Goal: Task Accomplishment & Management: Use online tool/utility

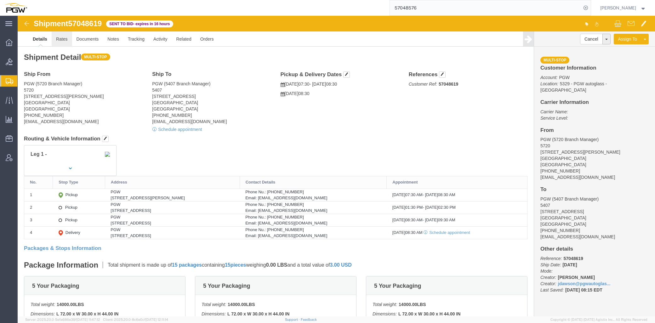
click link "Rates"
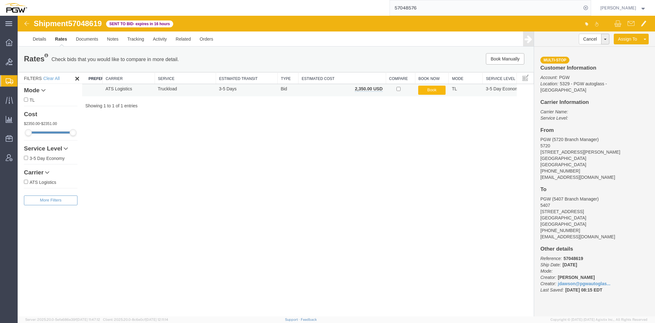
click at [431, 90] on button "Book" at bounding box center [431, 90] width 27 height 9
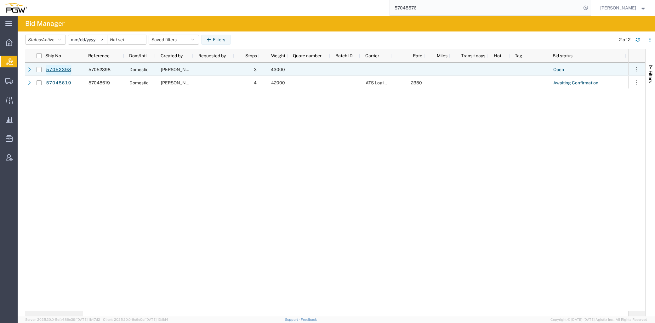
click at [61, 70] on link "57052398" at bounding box center [59, 70] width 26 height 10
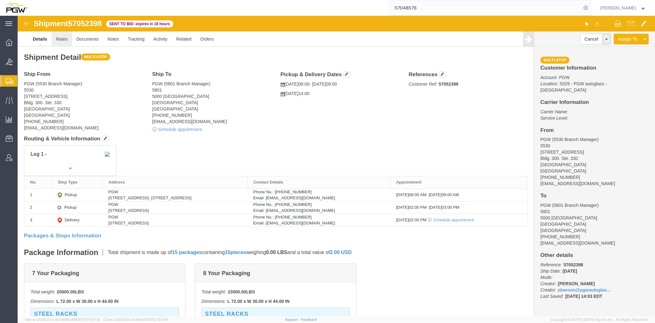
click link "Rates"
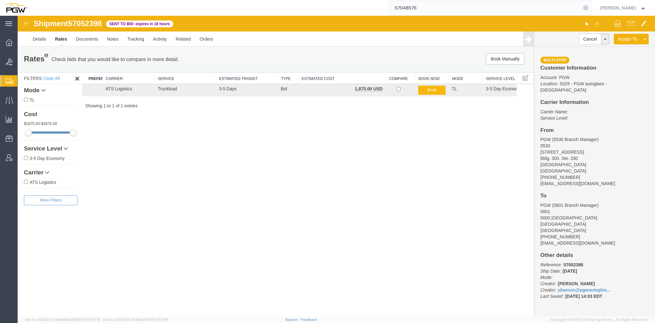
click at [431, 93] on button "Book" at bounding box center [431, 90] width 27 height 9
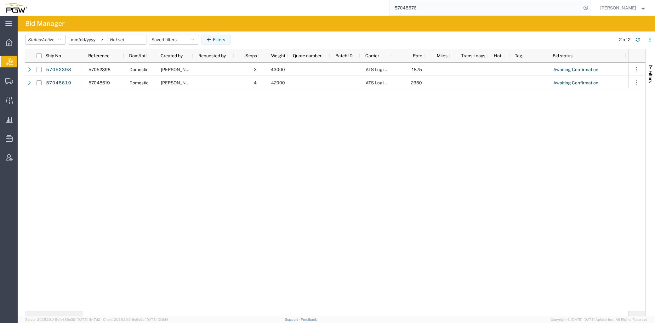
click at [239, 181] on div "57052398 Domestic Jesse Dawson 3 43000 ATS Logistics 1875 Awaiting Confirmation…" at bounding box center [355, 187] width 545 height 249
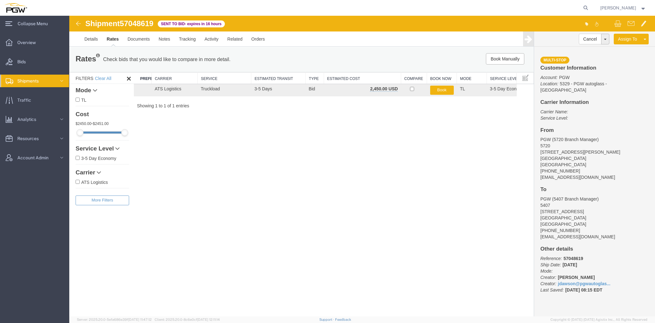
click at [28, 84] on span "Shipments" at bounding box center [30, 81] width 26 height 13
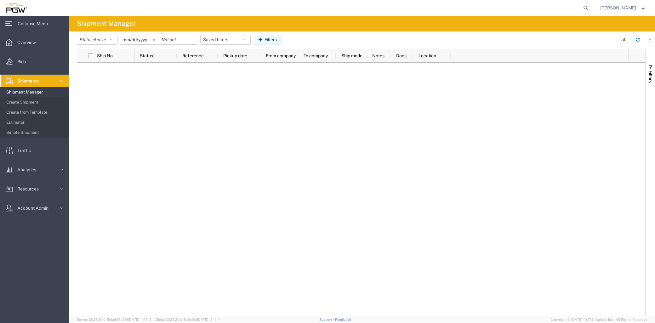
click at [37, 93] on span "Shipment Manager" at bounding box center [35, 92] width 58 height 13
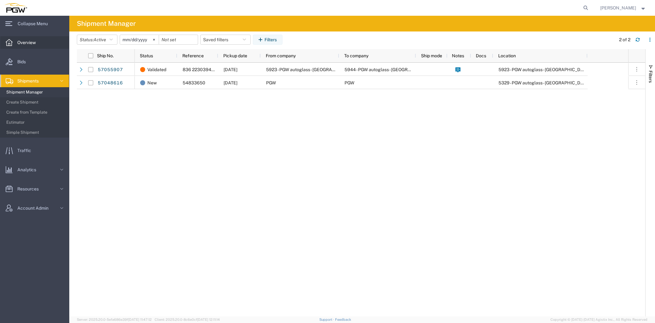
click at [32, 39] on span "Overview" at bounding box center [28, 42] width 23 height 13
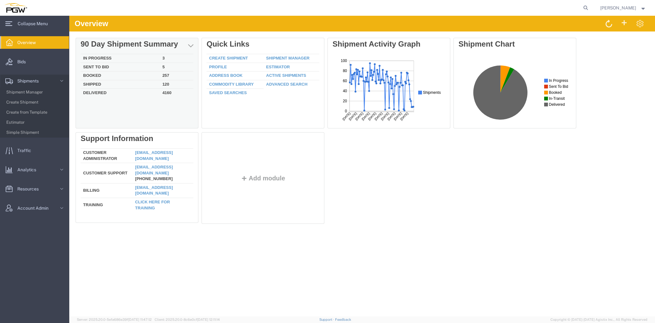
click at [95, 74] on td "Booked" at bounding box center [120, 76] width 79 height 9
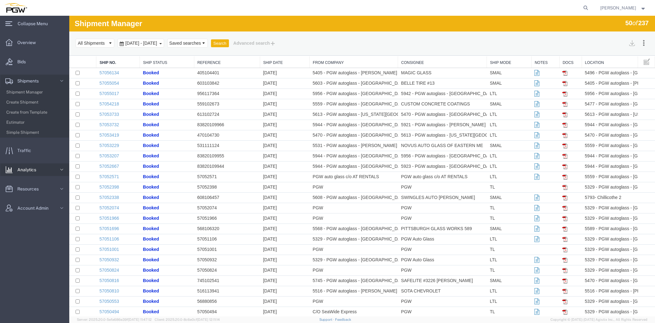
click at [59, 170] on icon at bounding box center [62, 170] width 6 height 6
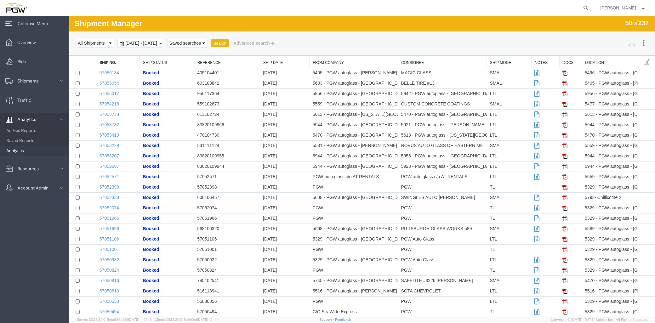
click at [34, 150] on span "Analyses" at bounding box center [35, 151] width 58 height 13
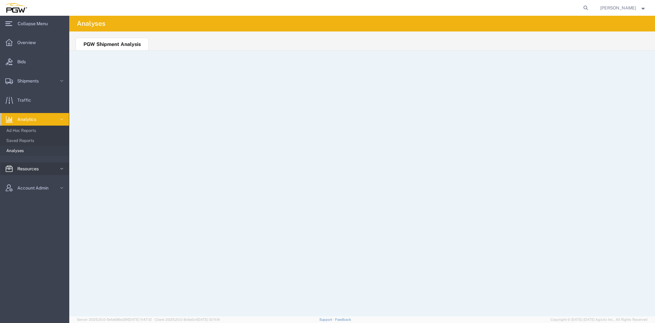
click at [53, 173] on link "Resources" at bounding box center [34, 169] width 69 height 13
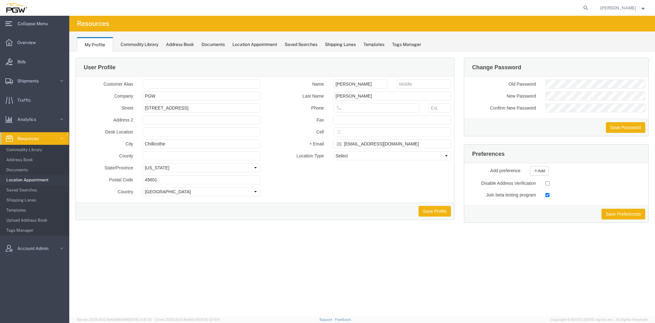
click at [37, 179] on span "Location Appointment" at bounding box center [35, 180] width 58 height 13
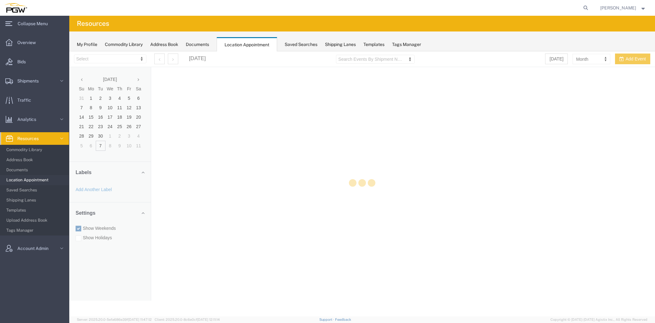
select select "28253"
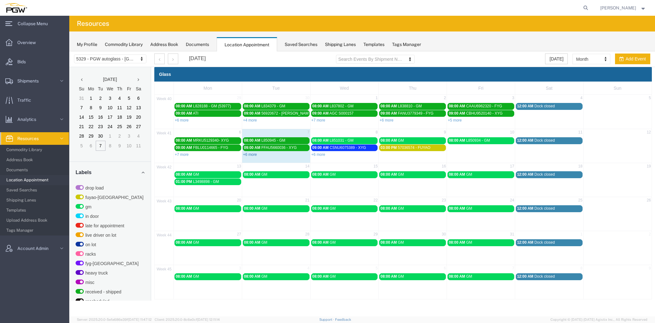
click at [248, 155] on link "+6 more" at bounding box center [250, 154] width 14 height 4
